Goal: Task Accomplishment & Management: Use online tool/utility

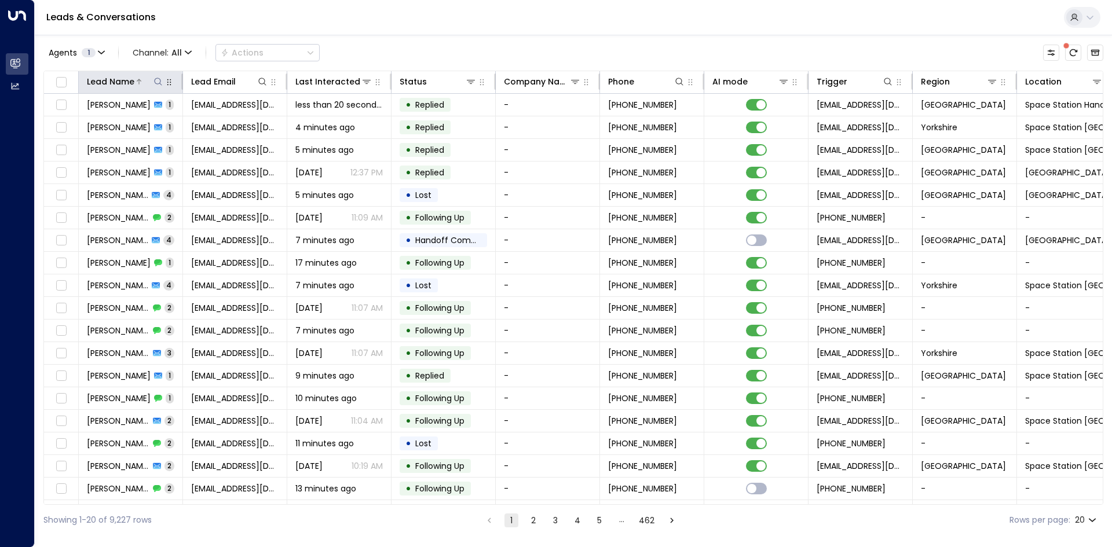
click at [160, 82] on icon at bounding box center [158, 81] width 9 height 9
drag, startPoint x: 176, startPoint y: 121, endPoint x: 149, endPoint y: 98, distance: 35.3
click at [176, 121] on input "text" at bounding box center [158, 123] width 160 height 21
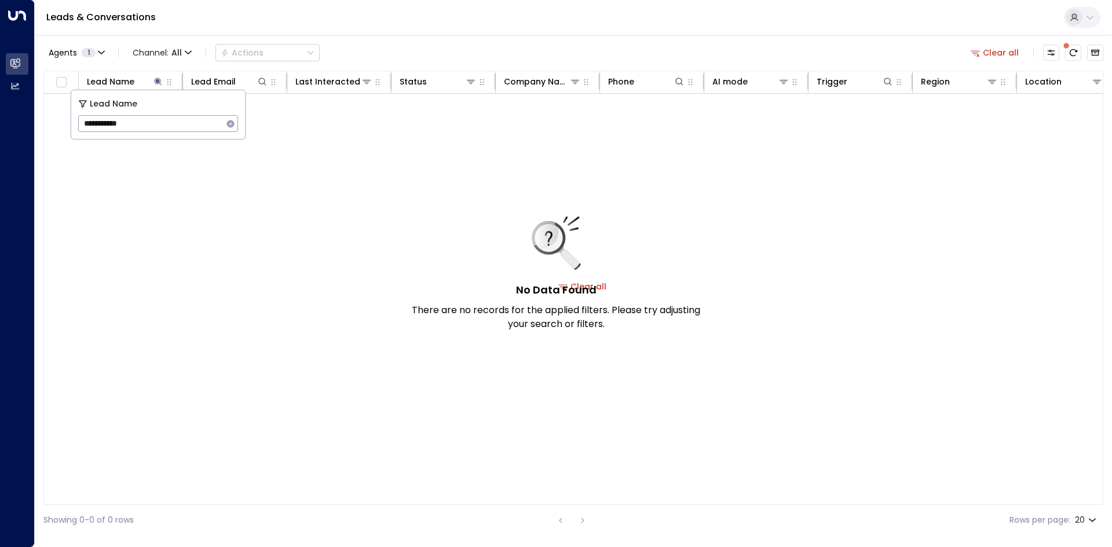
drag, startPoint x: 114, startPoint y: 125, endPoint x: 23, endPoint y: 124, distance: 90.4
click at [18, 121] on body "**********" at bounding box center [556, 268] width 1112 height 536
type input "****"
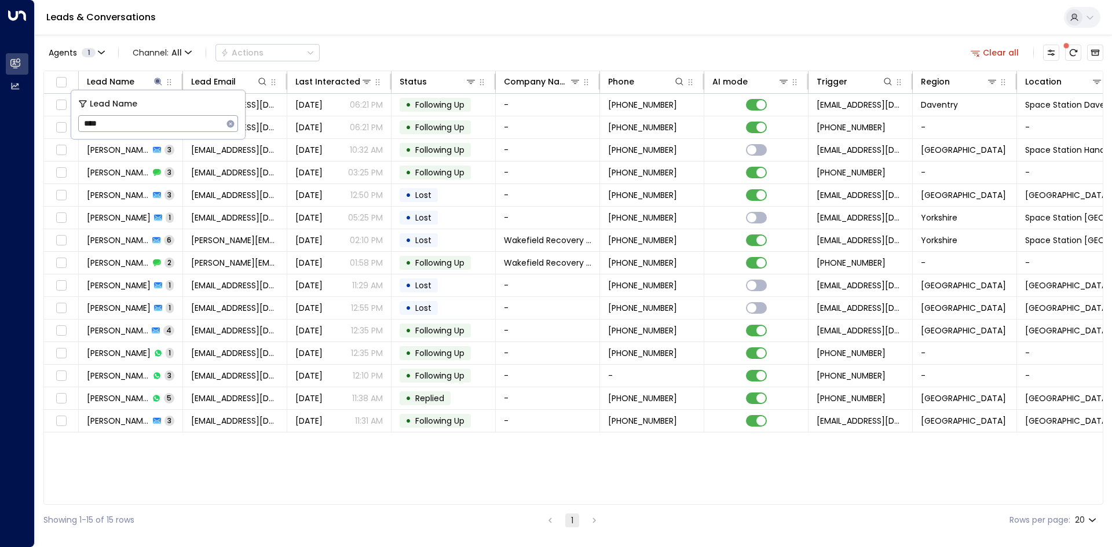
click at [227, 455] on div "Lead Name Lead Email Last Interacted Status Company Name Phone AI mode Trigger …" at bounding box center [573, 288] width 1060 height 435
click at [155, 83] on icon at bounding box center [158, 81] width 9 height 9
click at [230, 127] on icon "button" at bounding box center [231, 124] width 8 height 8
click at [146, 118] on input "text" at bounding box center [158, 123] width 160 height 21
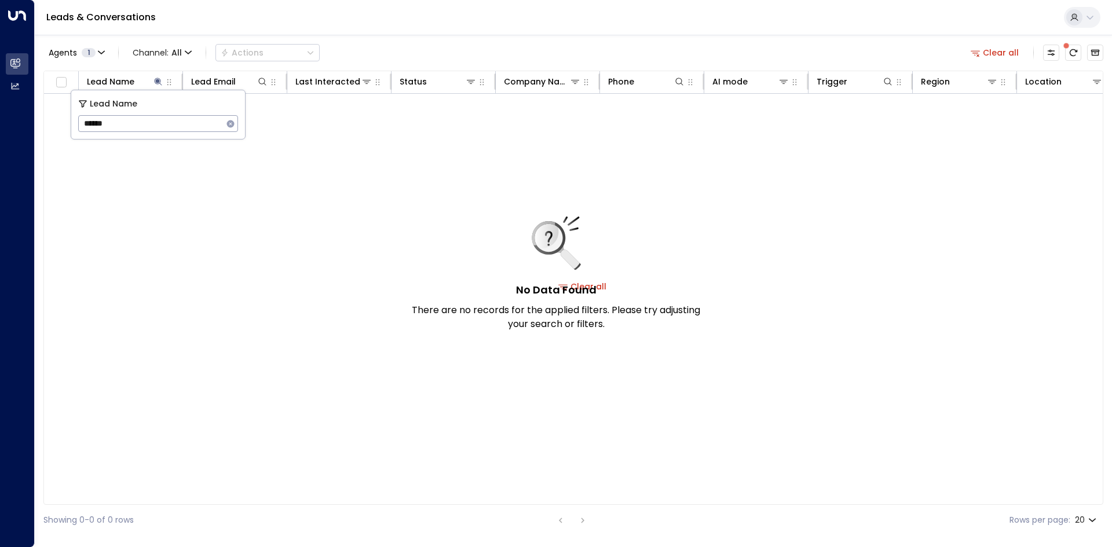
click at [92, 123] on input "******" at bounding box center [150, 123] width 145 height 21
type input "******"
click at [184, 231] on div "No Data Found There are no records for the applied filters. Please try adjustin…" at bounding box center [583, 286] width 1078 height 385
click at [155, 81] on icon at bounding box center [158, 82] width 8 height 8
click at [159, 82] on icon at bounding box center [158, 82] width 8 height 8
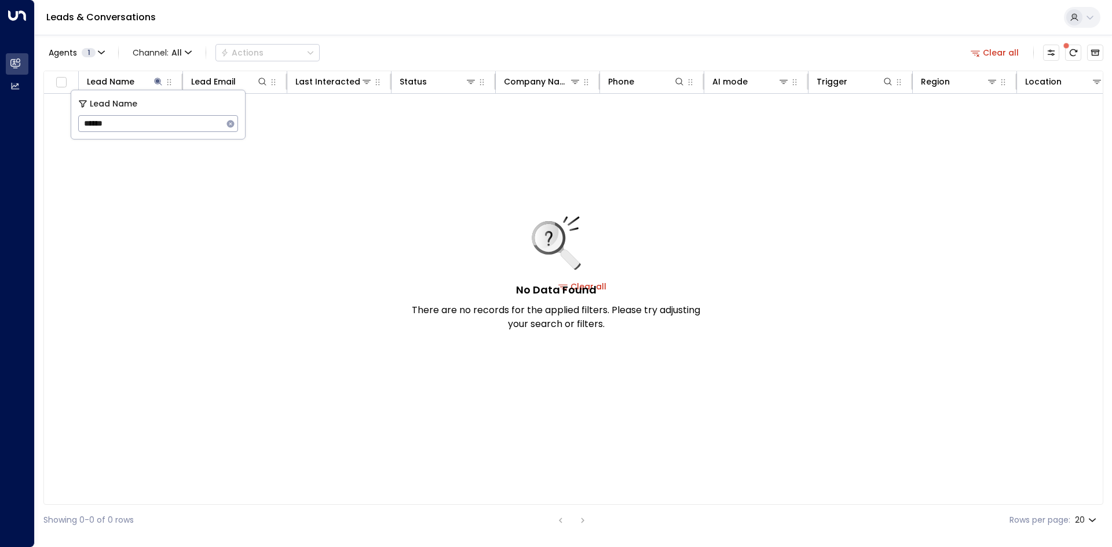
click at [228, 124] on icon "button" at bounding box center [231, 124] width 8 height 8
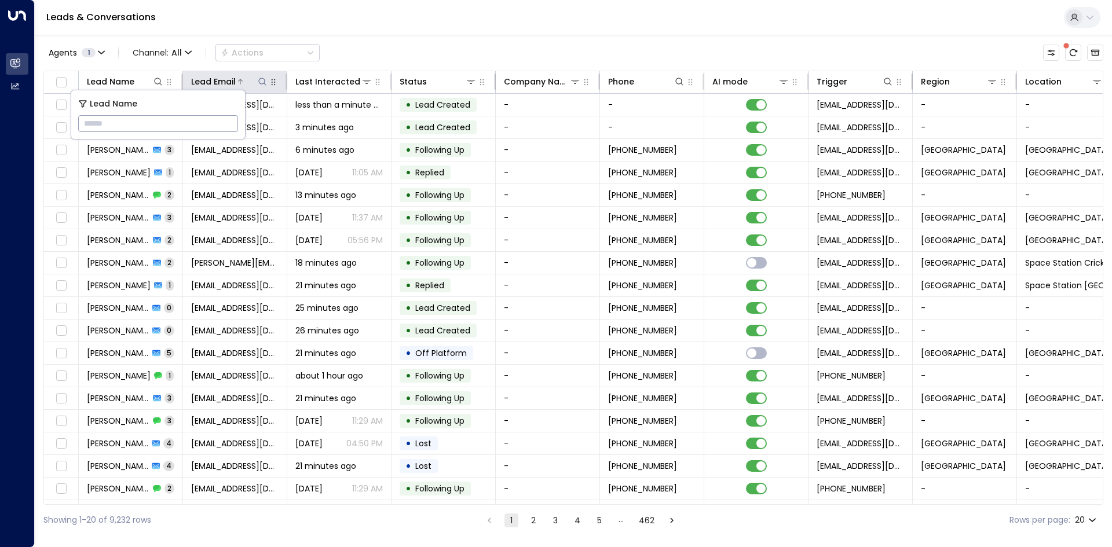
click at [261, 81] on icon at bounding box center [262, 81] width 9 height 9
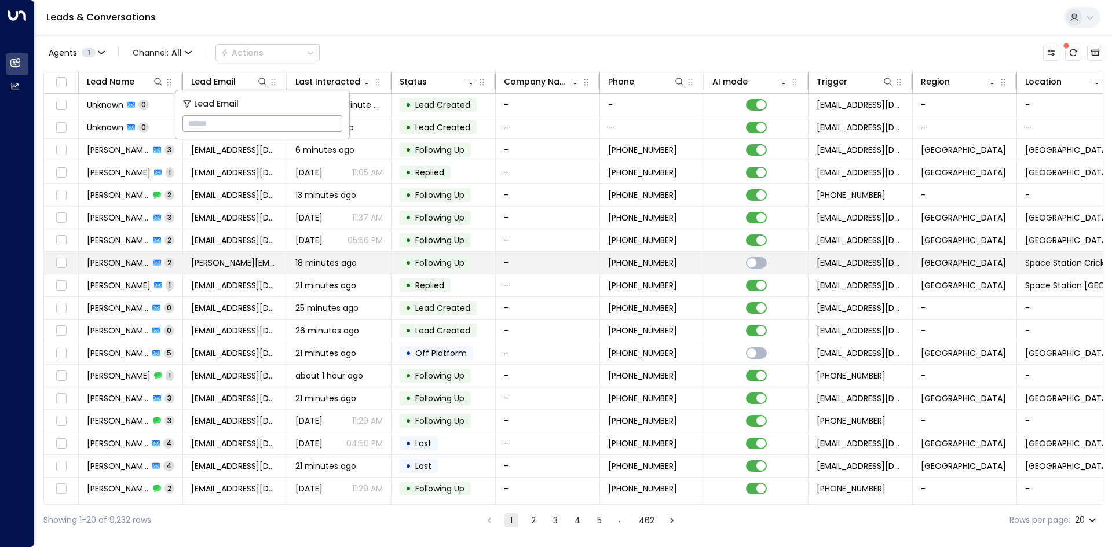
type input "**********"
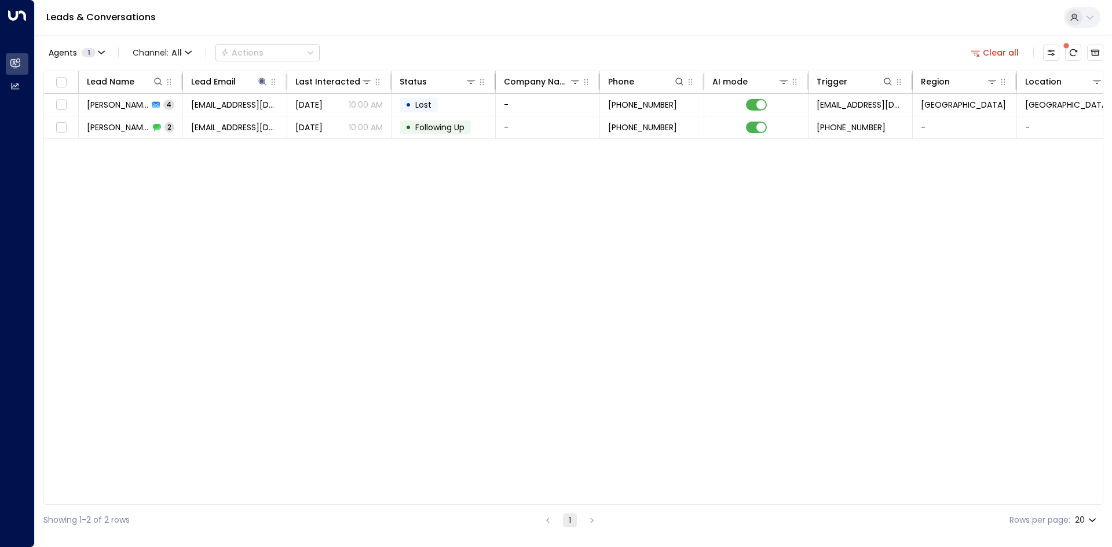
click at [254, 193] on div "Lead Name Lead Email Last Interacted Status Company Name Phone AI mode Trigger …" at bounding box center [573, 288] width 1060 height 435
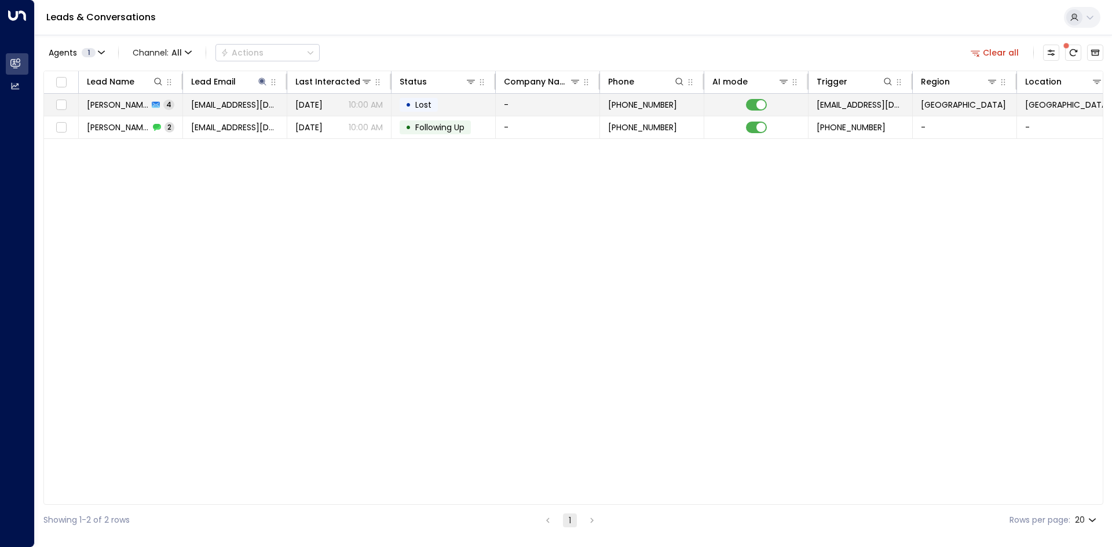
click at [222, 108] on span "[EMAIL_ADDRESS][DOMAIN_NAME]" at bounding box center [234, 105] width 87 height 12
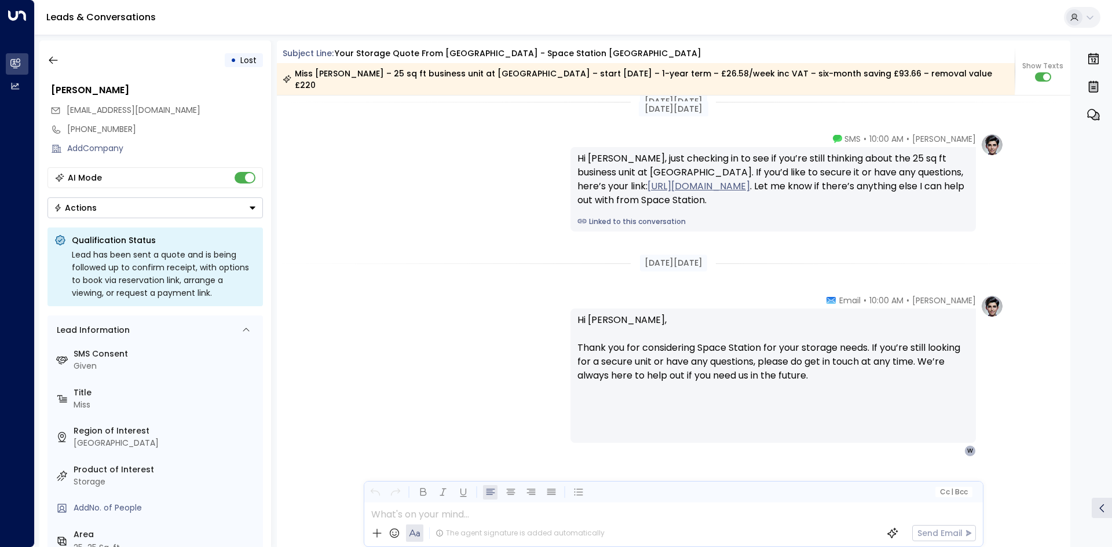
scroll to position [1877, 0]
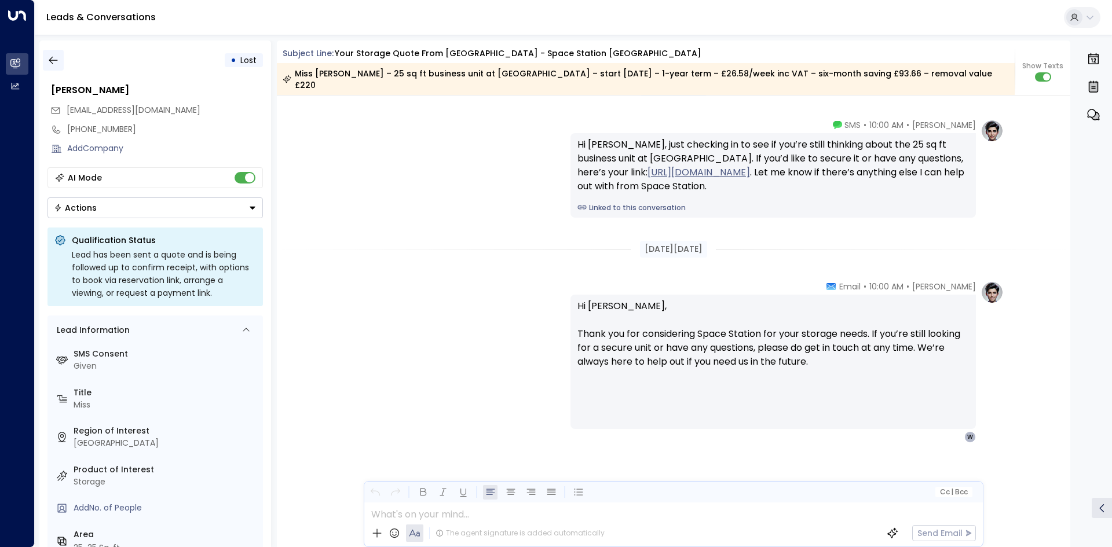
click at [54, 59] on icon "button" at bounding box center [54, 60] width 12 height 12
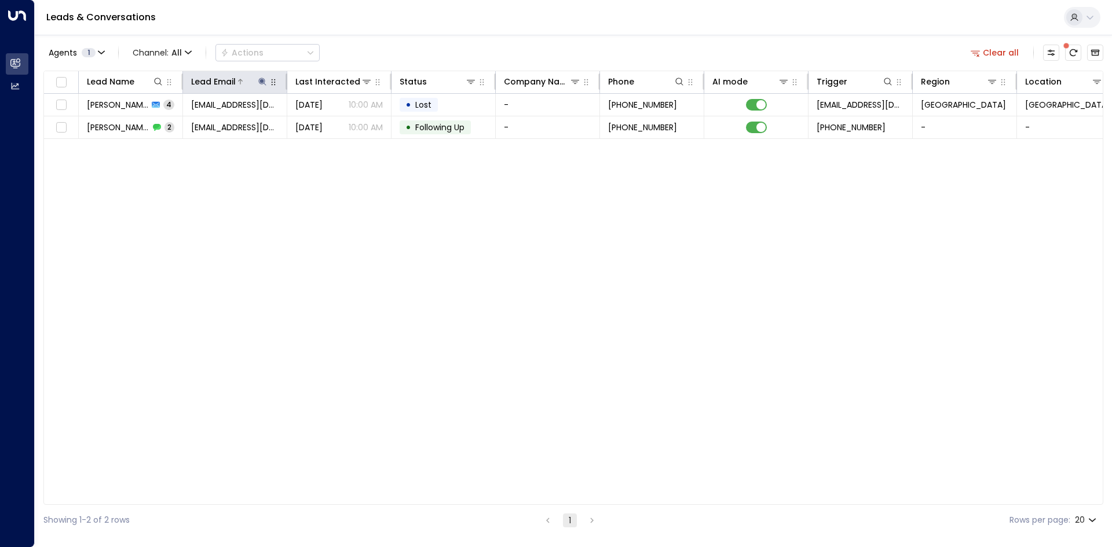
click at [260, 83] on icon at bounding box center [262, 81] width 9 height 9
click at [334, 123] on icon "button" at bounding box center [334, 123] width 9 height 9
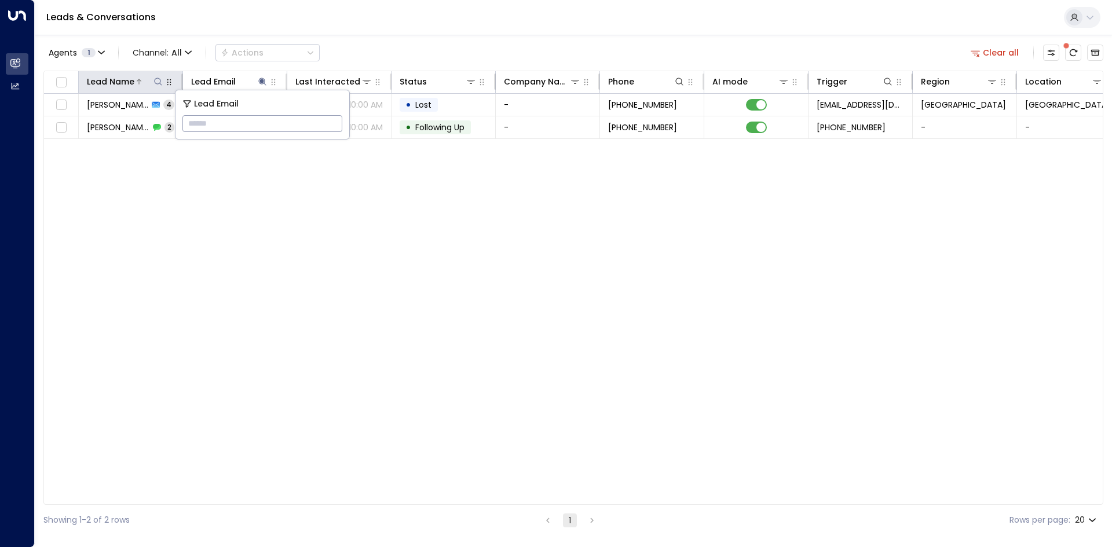
click at [156, 81] on icon at bounding box center [158, 81] width 9 height 9
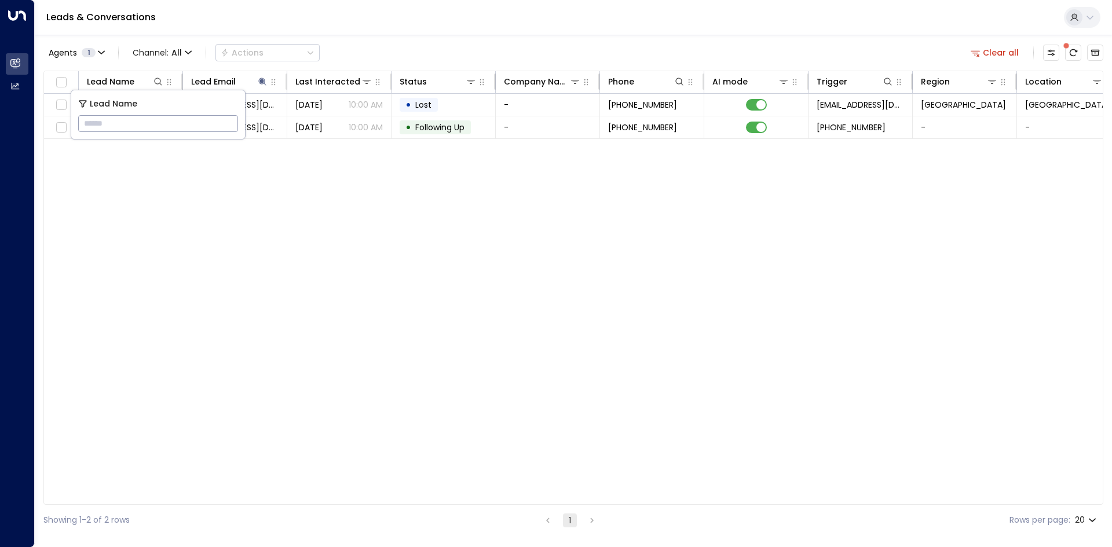
click at [159, 119] on input "text" at bounding box center [158, 123] width 160 height 21
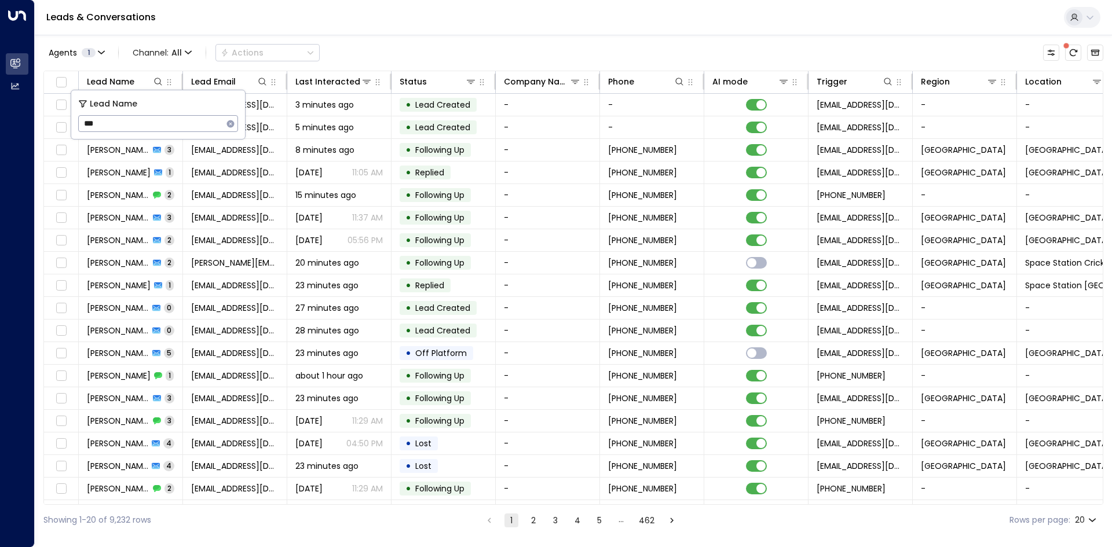
type input "****"
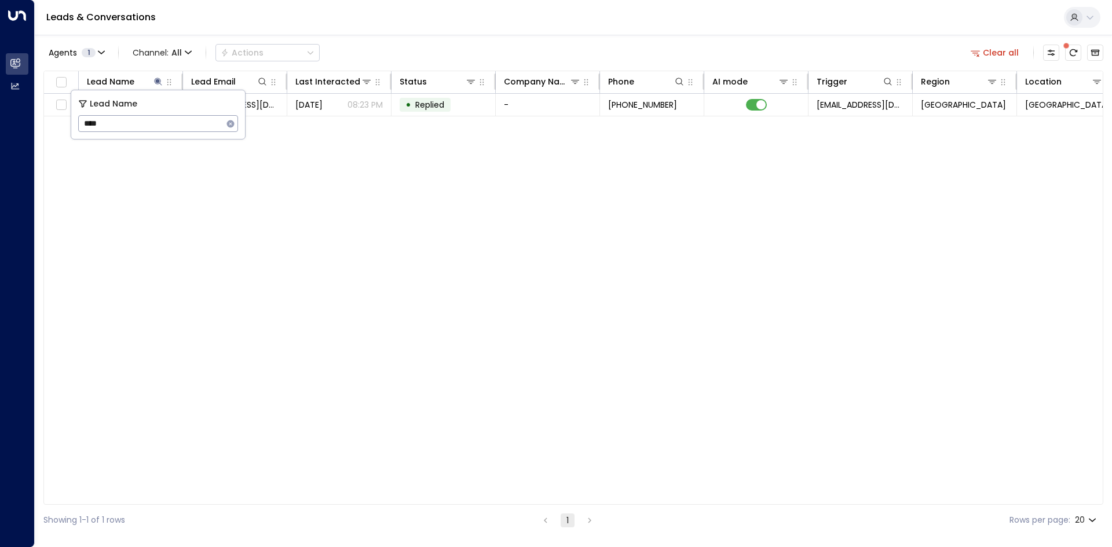
click at [229, 188] on div "Lead Name Lead Email Last Interacted Status Company Name Phone AI mode Trigger …" at bounding box center [573, 288] width 1060 height 435
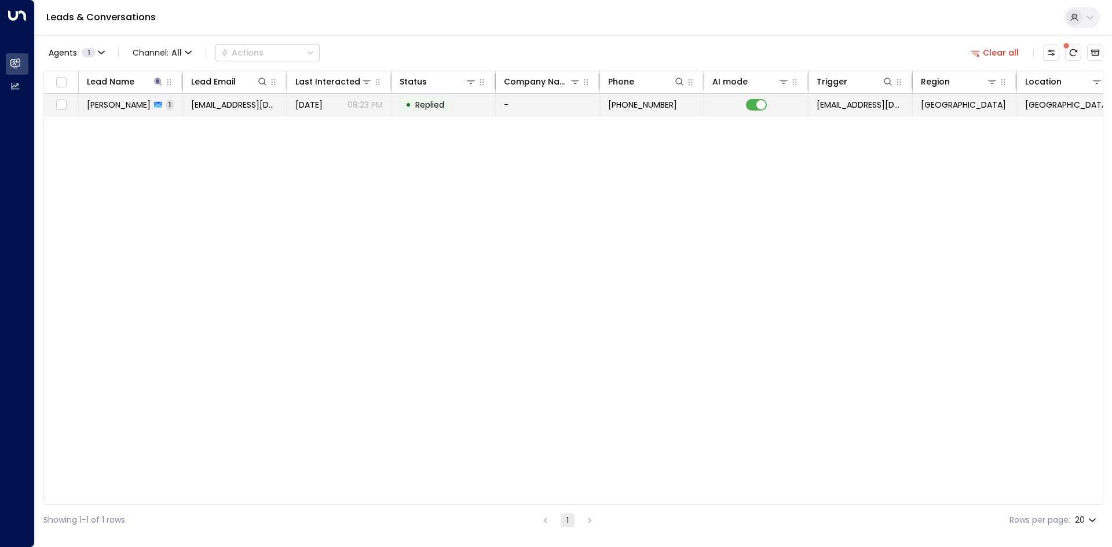
click at [181, 105] on td "Saud Khan 1" at bounding box center [131, 105] width 104 height 22
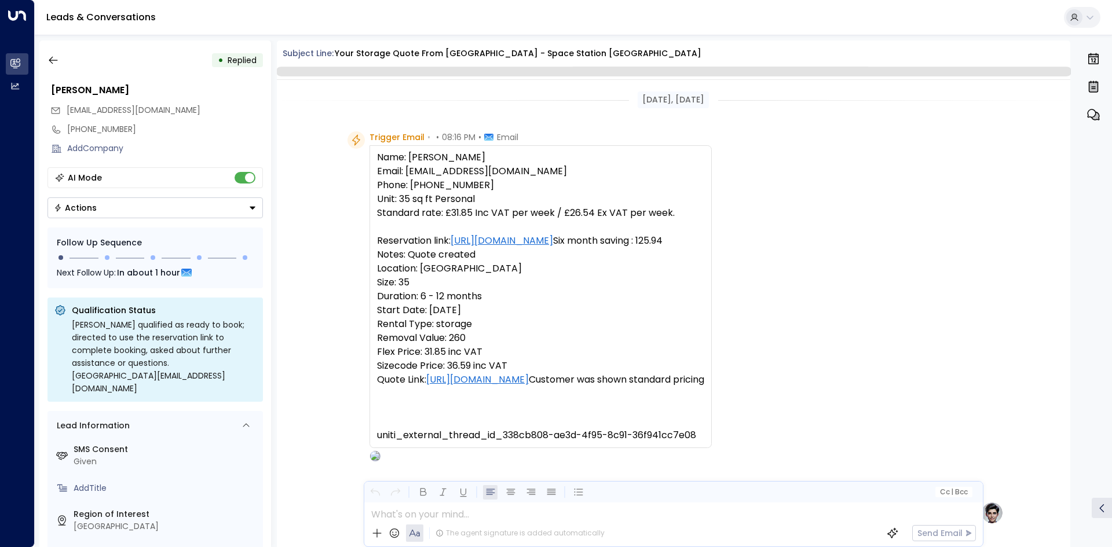
scroll to position [566, 0]
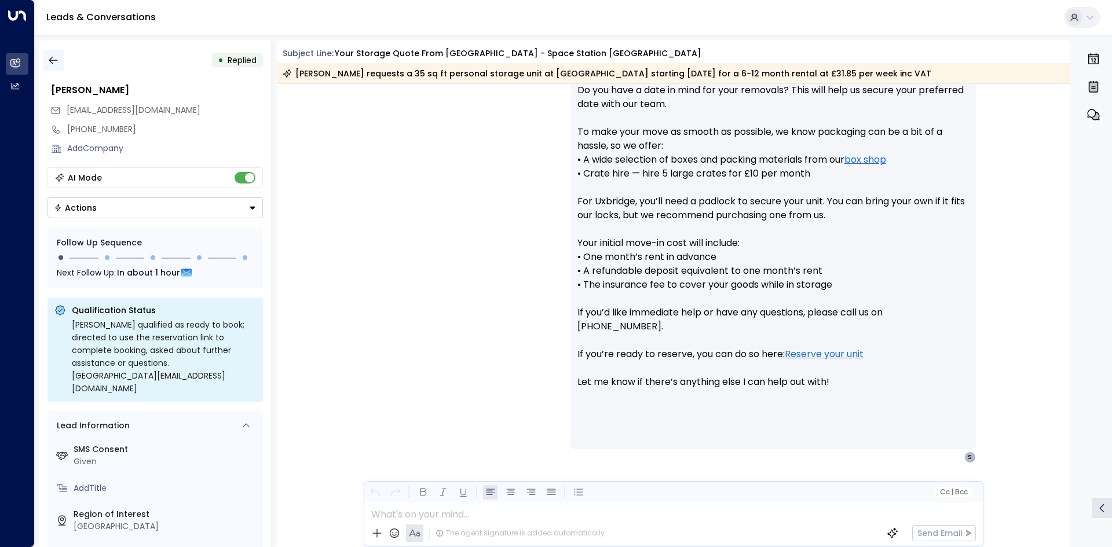
click at [52, 57] on icon "button" at bounding box center [54, 60] width 12 height 12
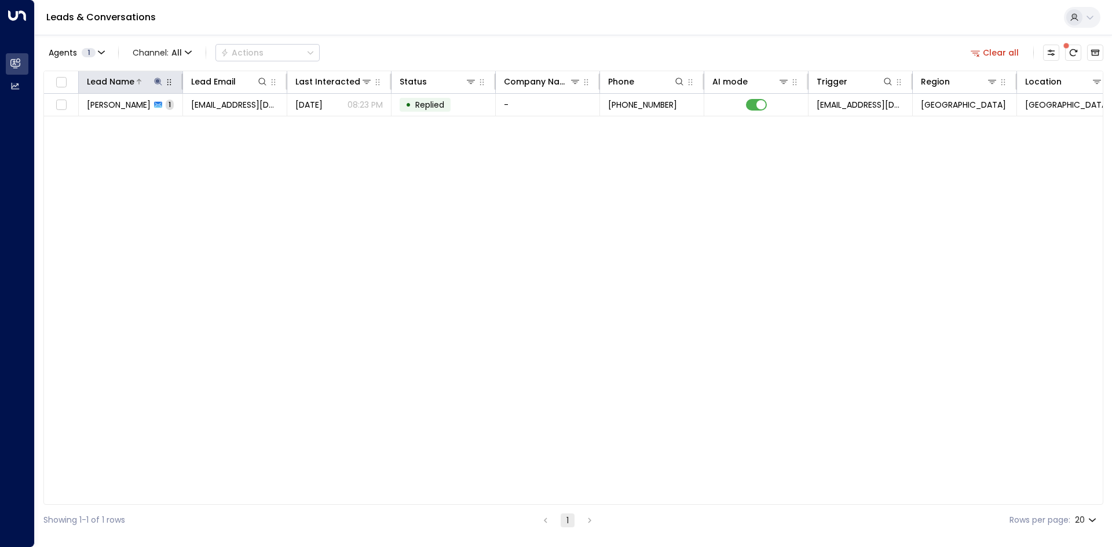
click at [154, 86] on icon at bounding box center [158, 81] width 9 height 9
drag, startPoint x: 236, startPoint y: 126, endPoint x: 162, endPoint y: 122, distance: 74.3
click at [232, 125] on button "button" at bounding box center [230, 123] width 15 height 15
click at [162, 122] on input "text" at bounding box center [158, 123] width 160 height 21
type input "*******"
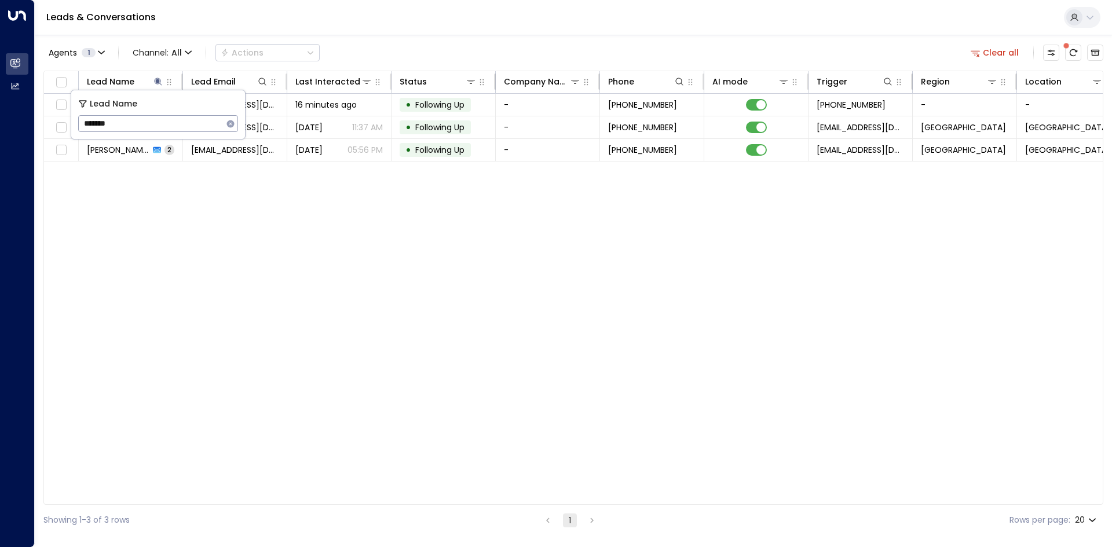
click at [200, 181] on div "Lead Name Lead Email Last Interacted Status Company Name Phone AI mode Trigger …" at bounding box center [573, 288] width 1060 height 435
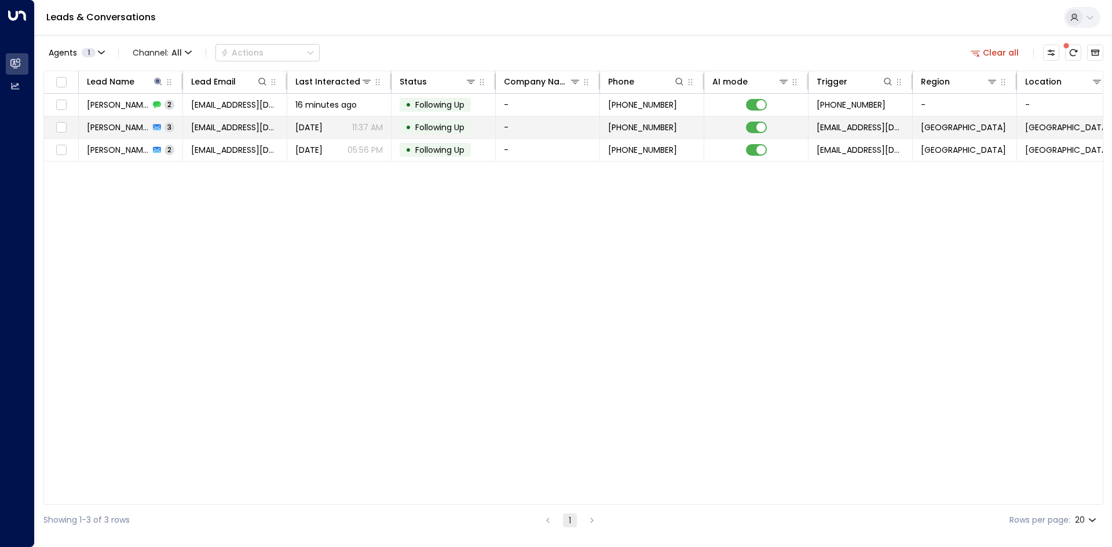
click at [232, 130] on span "[EMAIL_ADDRESS][DOMAIN_NAME]" at bounding box center [234, 128] width 87 height 12
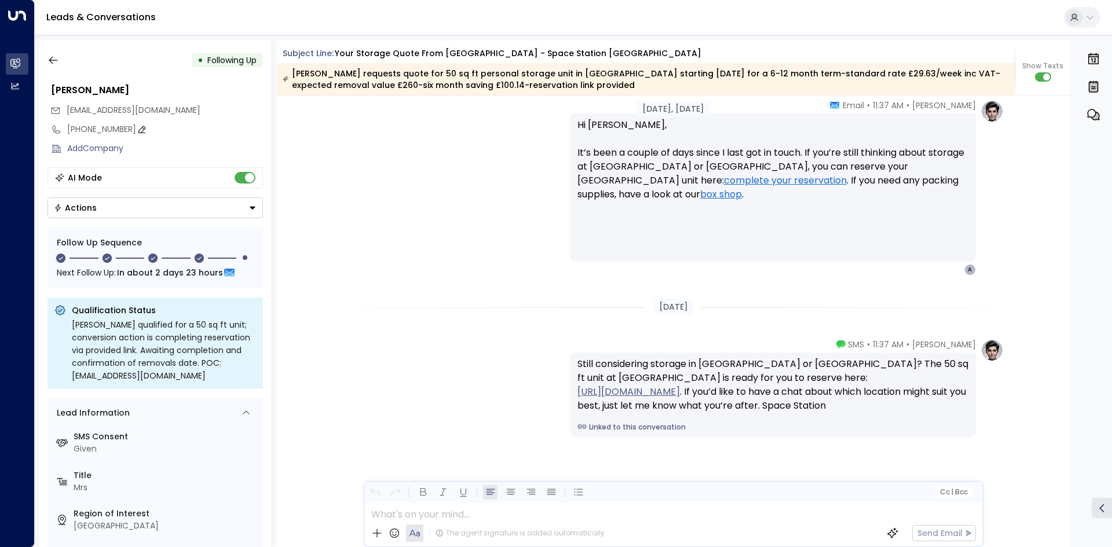
scroll to position [1479, 0]
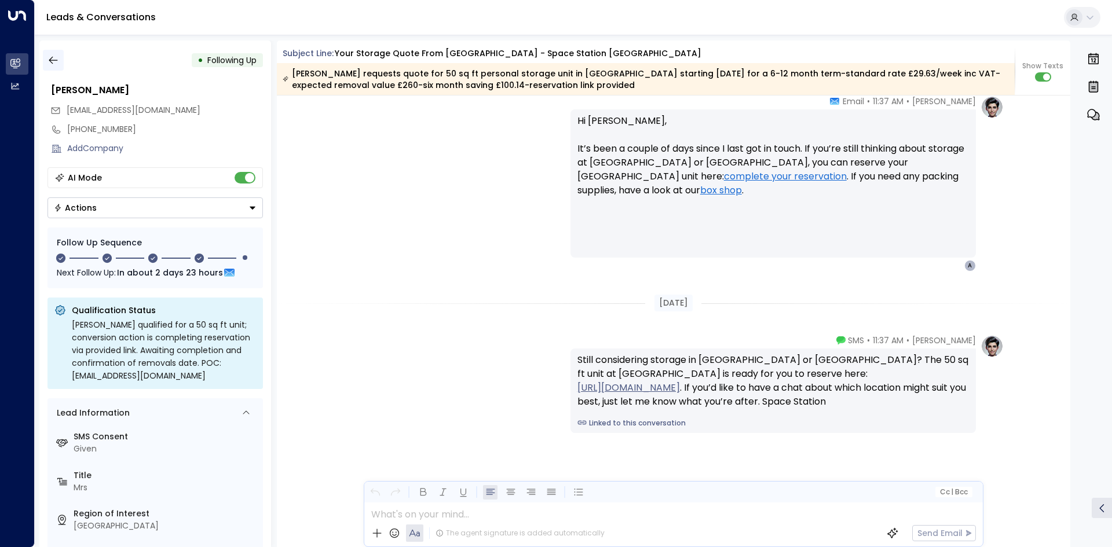
click at [53, 60] on icon "button" at bounding box center [53, 61] width 9 height 8
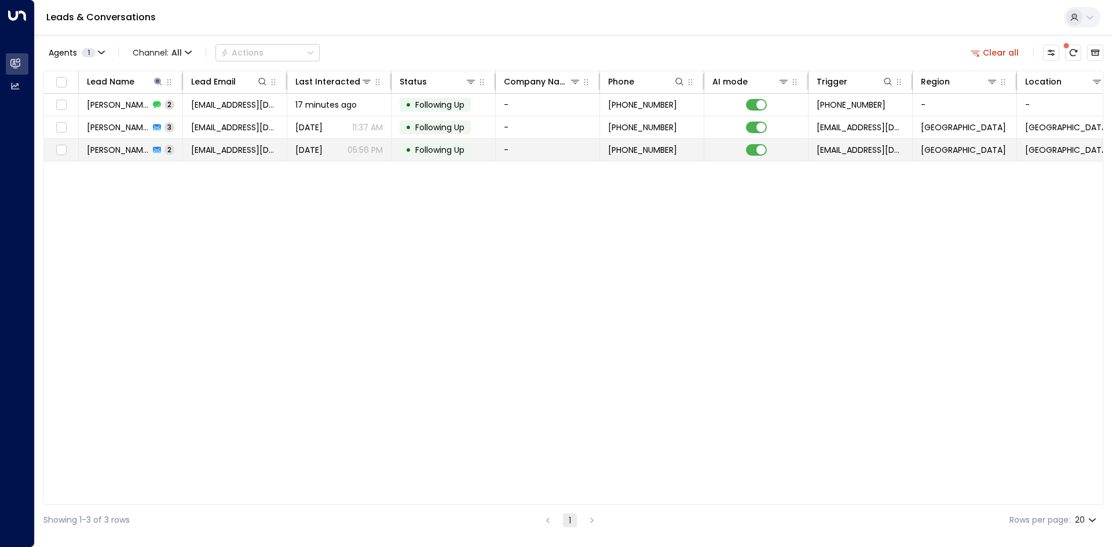
click at [249, 140] on td "[EMAIL_ADDRESS][DOMAIN_NAME]" at bounding box center [235, 150] width 104 height 22
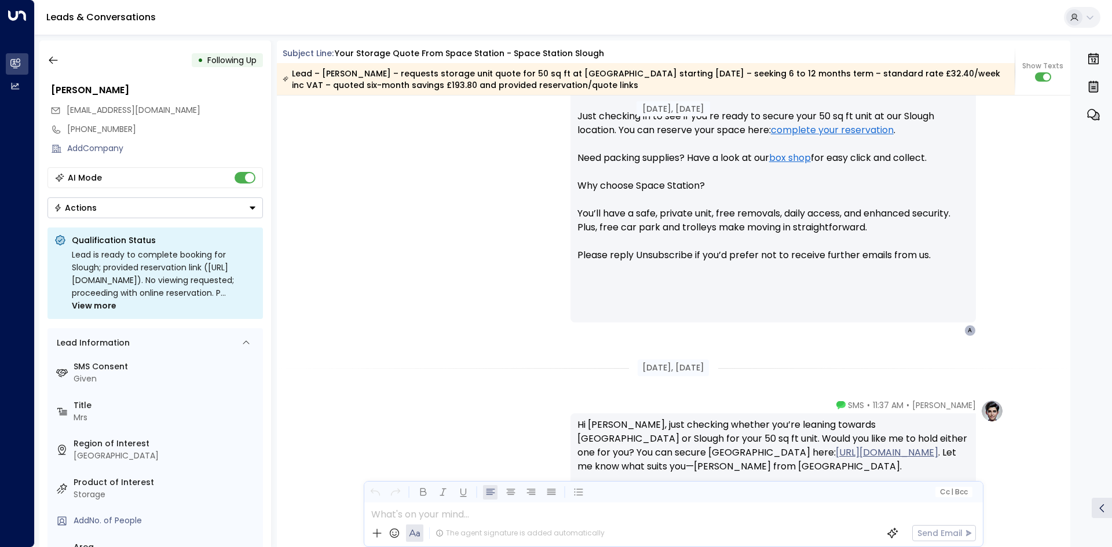
scroll to position [1198, 0]
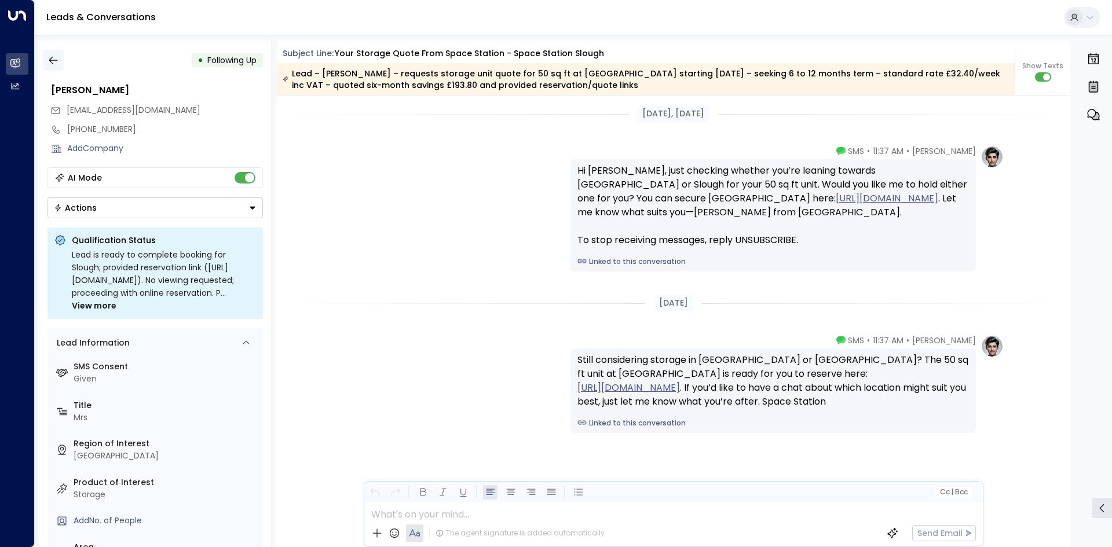
click at [56, 60] on icon "button" at bounding box center [53, 61] width 9 height 8
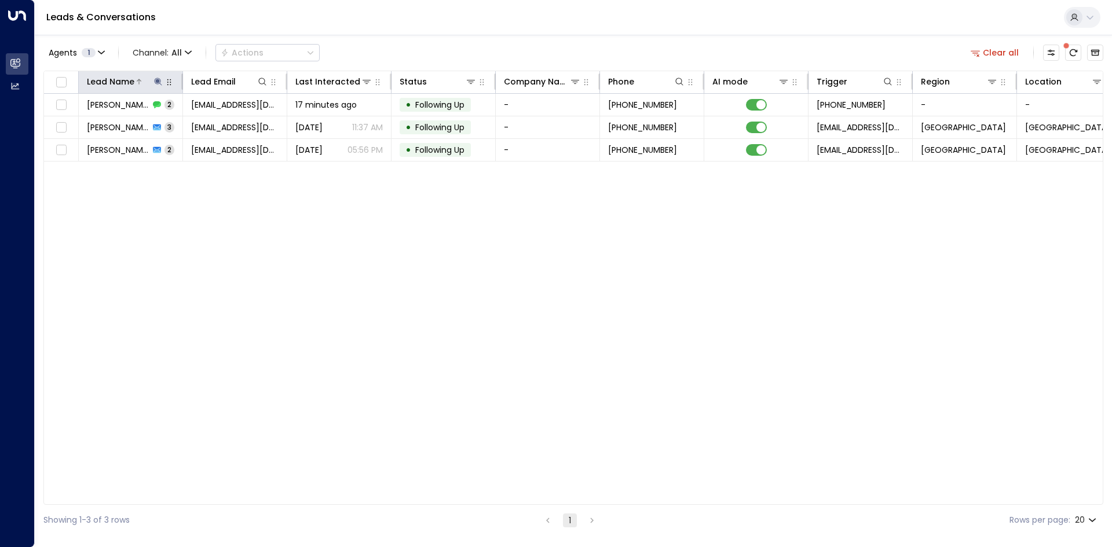
click at [155, 83] on icon at bounding box center [158, 81] width 9 height 9
click at [228, 123] on icon "button" at bounding box center [231, 124] width 8 height 8
click at [200, 119] on input "text" at bounding box center [158, 123] width 160 height 21
type input "*****"
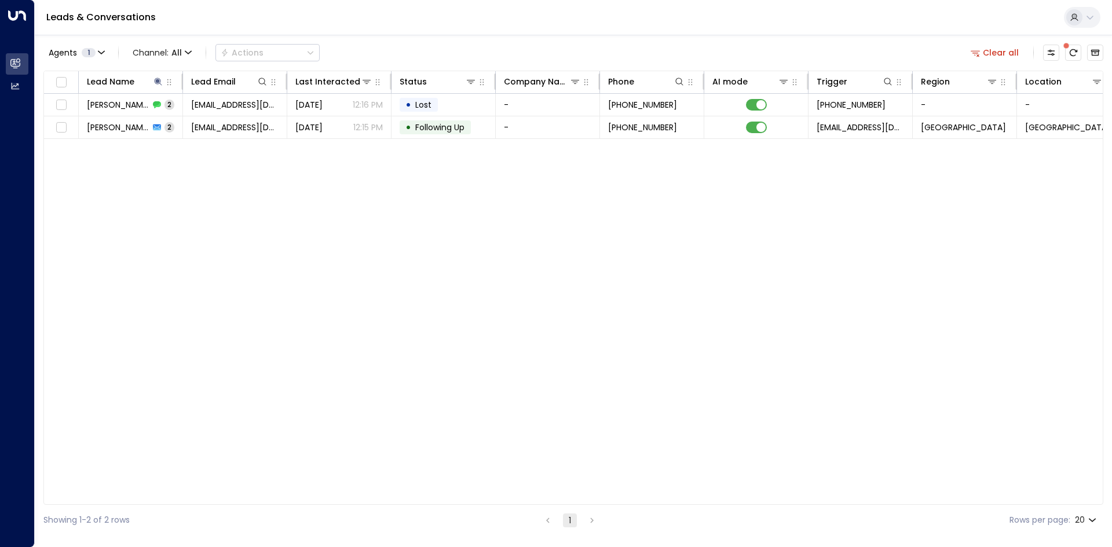
click at [240, 207] on div "Lead Name Lead Email Last Interacted Status Company Name Phone AI mode Trigger …" at bounding box center [573, 288] width 1060 height 435
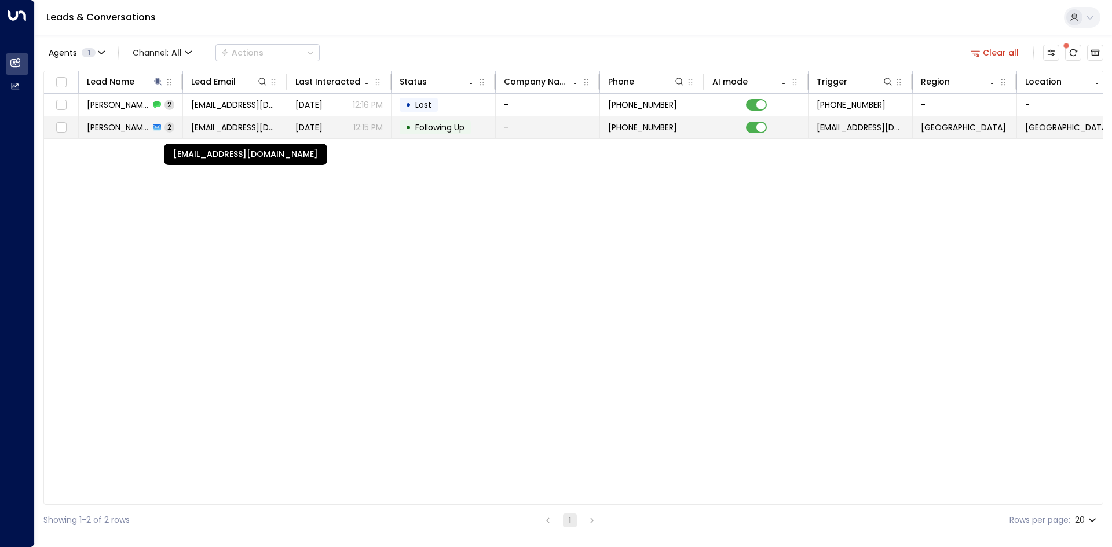
click at [217, 126] on span "[EMAIL_ADDRESS][DOMAIN_NAME]" at bounding box center [234, 128] width 87 height 12
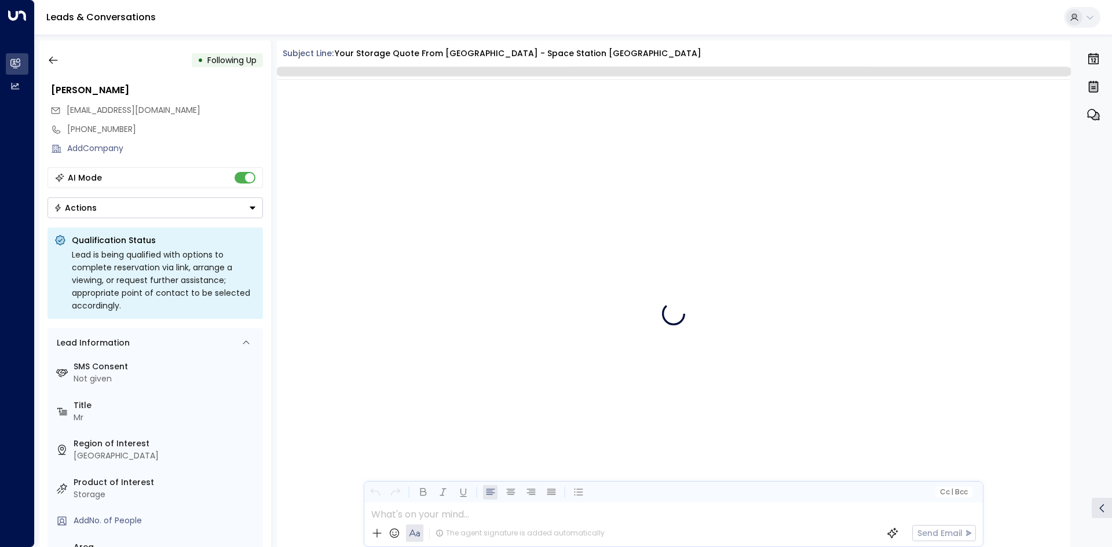
scroll to position [1114, 0]
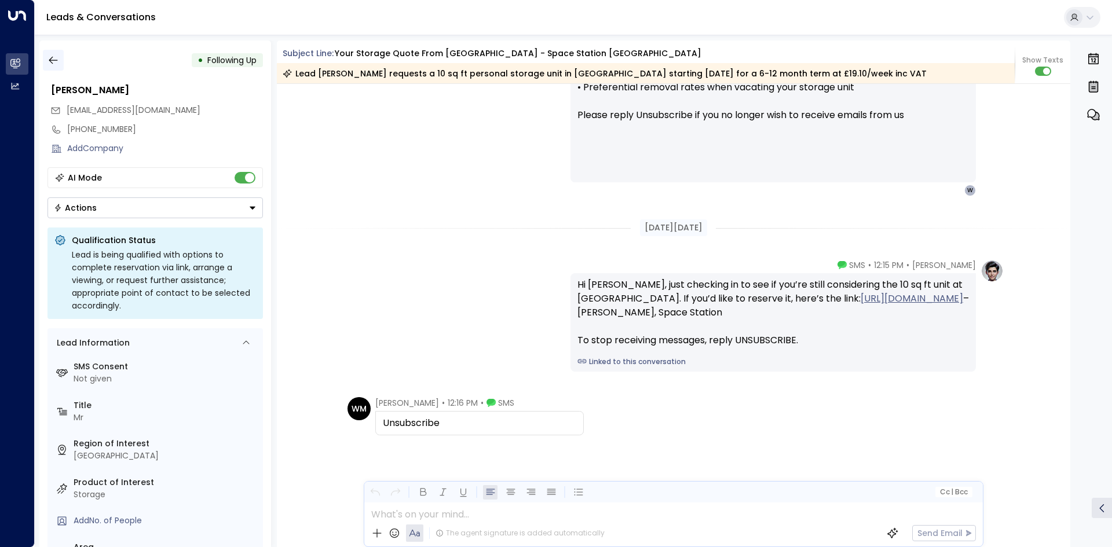
click at [59, 60] on button "button" at bounding box center [53, 60] width 21 height 21
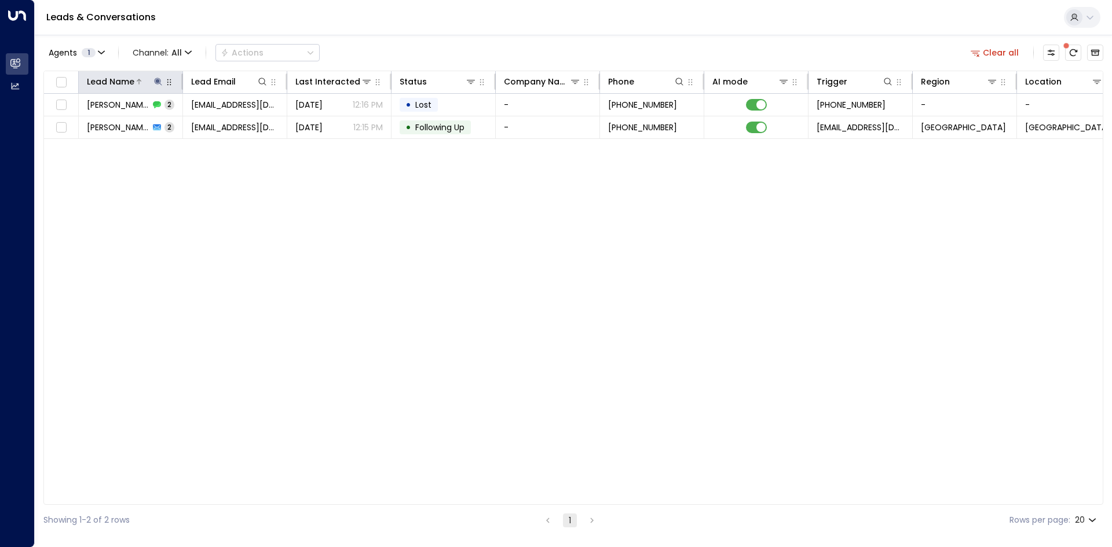
click at [161, 83] on icon at bounding box center [158, 81] width 9 height 9
click at [226, 120] on icon "button" at bounding box center [230, 123] width 9 height 9
click at [167, 120] on input "text" at bounding box center [158, 123] width 160 height 21
type input "*****"
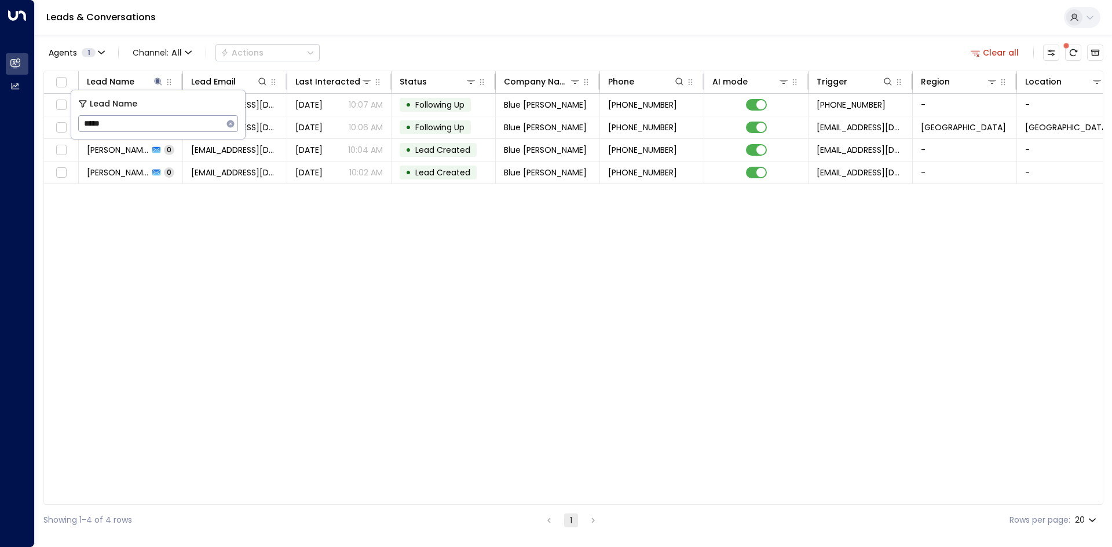
click at [174, 236] on div "Lead Name Lead Email Last Interacted Status Company Name Phone AI mode Trigger …" at bounding box center [573, 288] width 1060 height 435
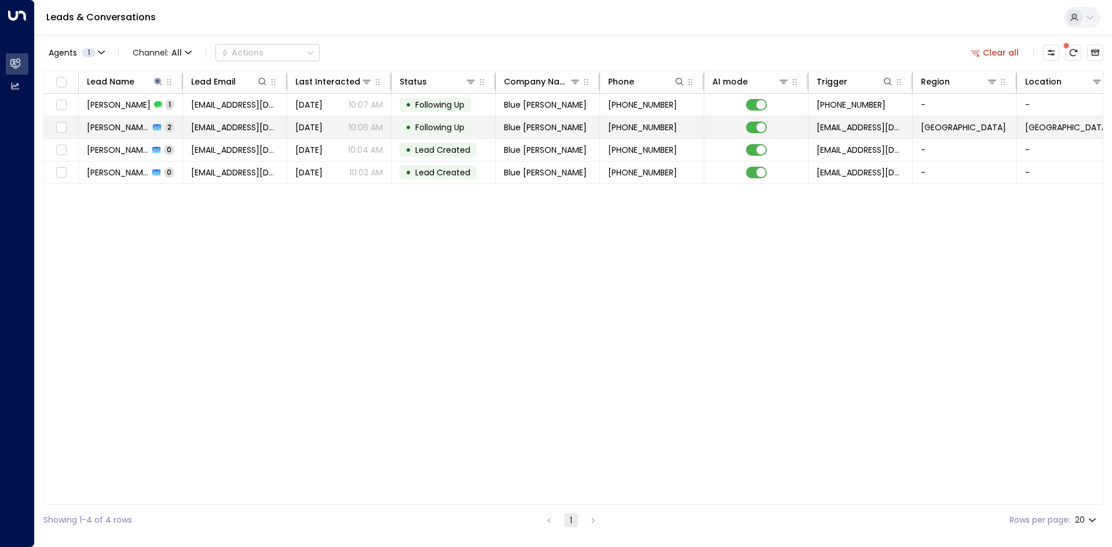
click at [179, 128] on td "[PERSON_NAME] 2" at bounding box center [131, 127] width 104 height 22
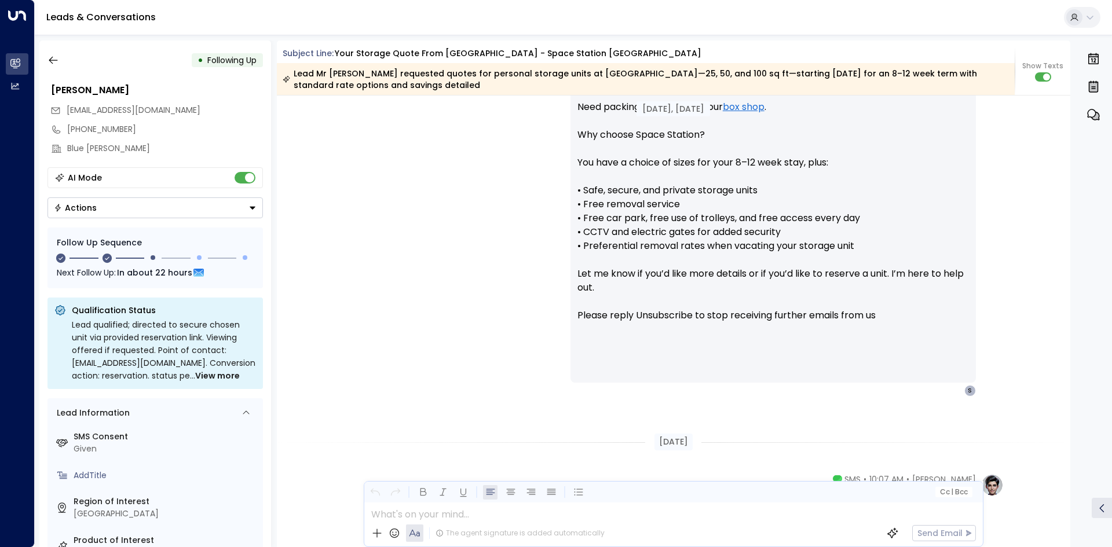
scroll to position [1120, 0]
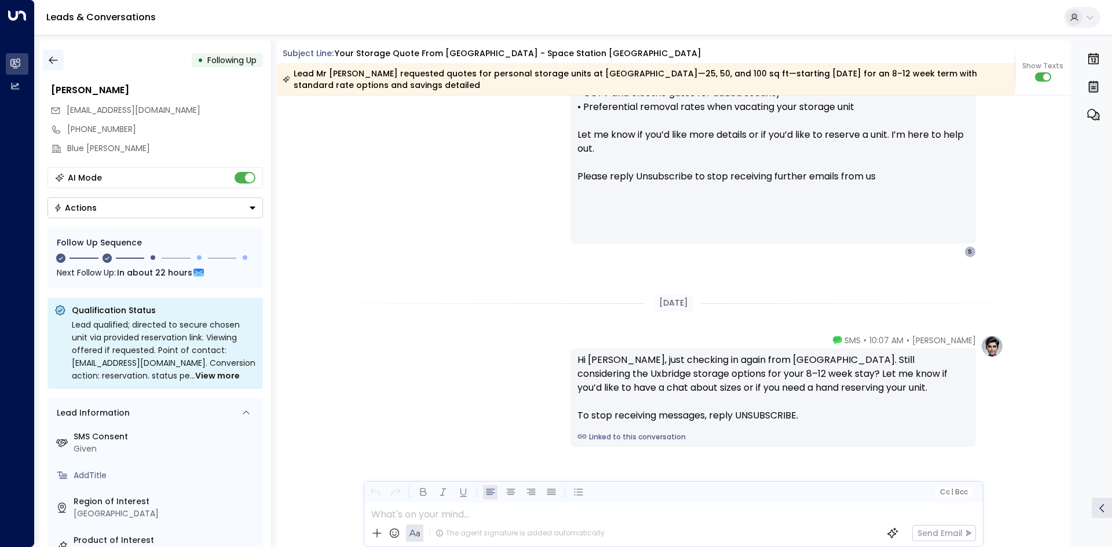
click at [46, 60] on button "button" at bounding box center [53, 60] width 21 height 21
